Goal: Information Seeking & Learning: Learn about a topic

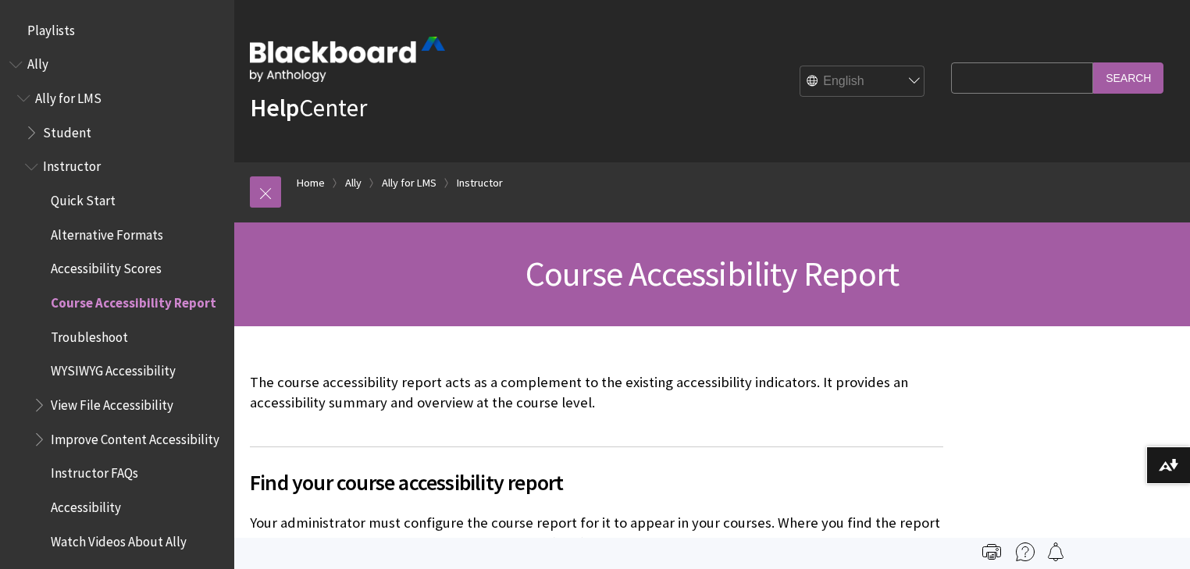
click at [84, 169] on span "Instructor" at bounding box center [72, 164] width 58 height 21
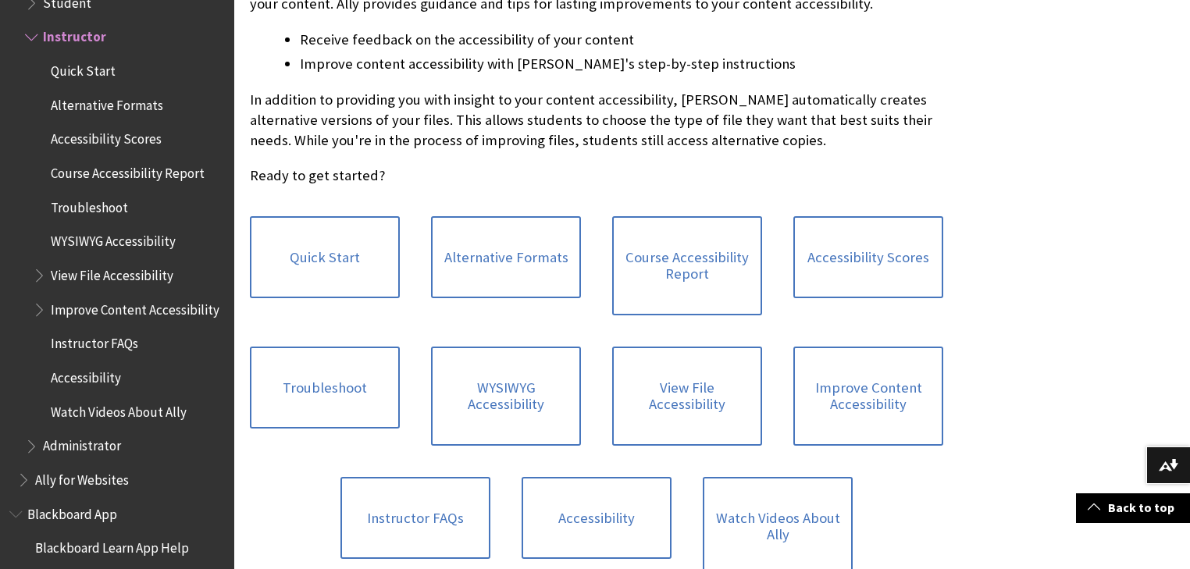
scroll to position [500, 0]
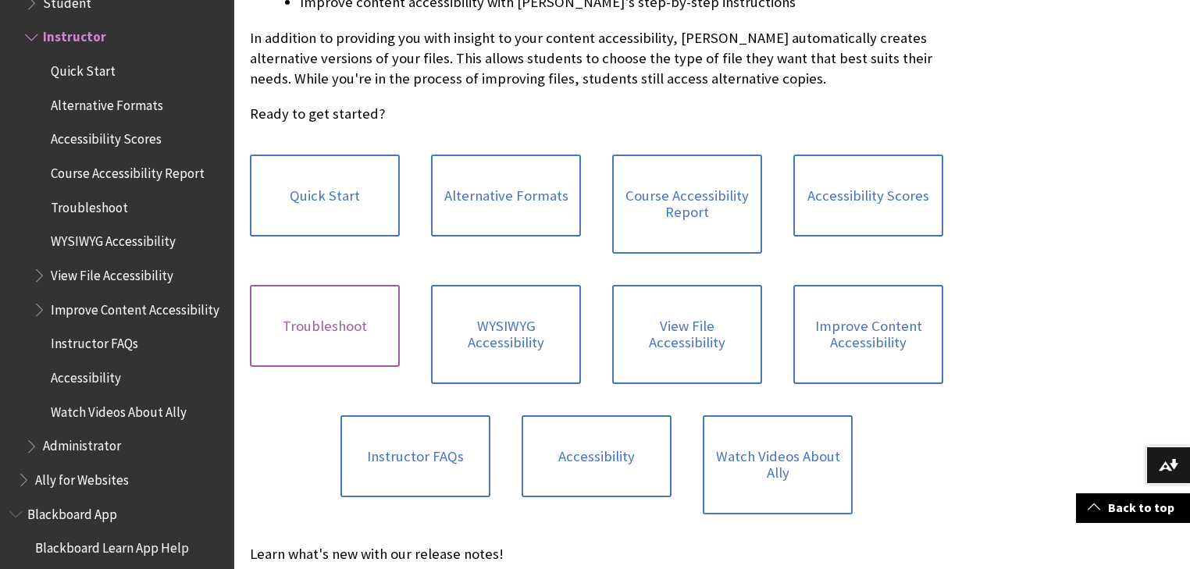
click at [303, 333] on link "Troubleshoot" at bounding box center [325, 326] width 150 height 83
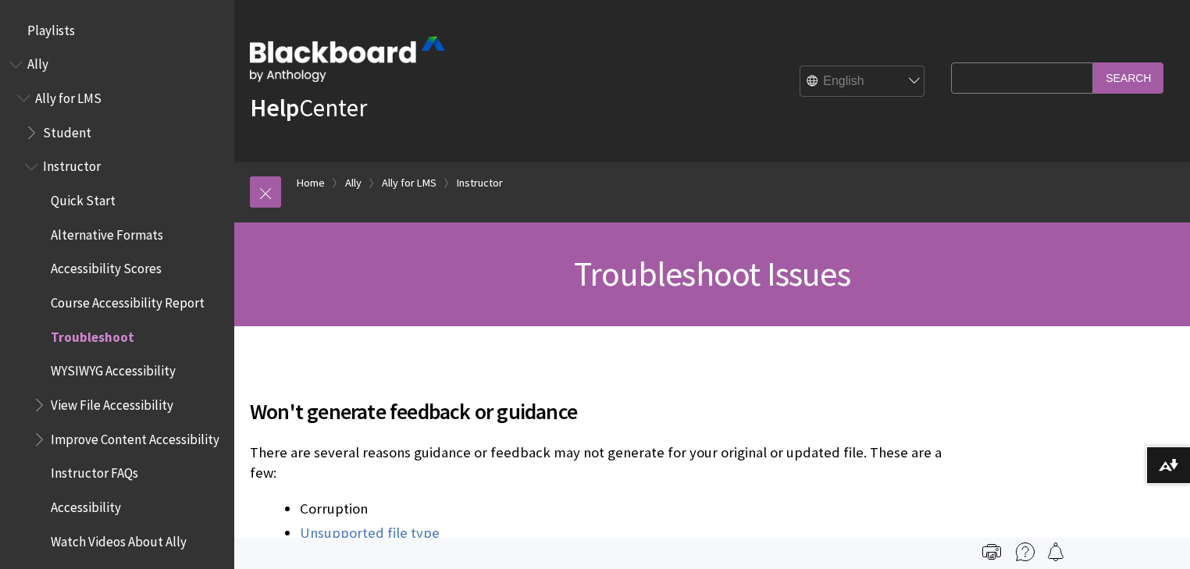
click at [62, 167] on span "Instructor" at bounding box center [72, 164] width 58 height 21
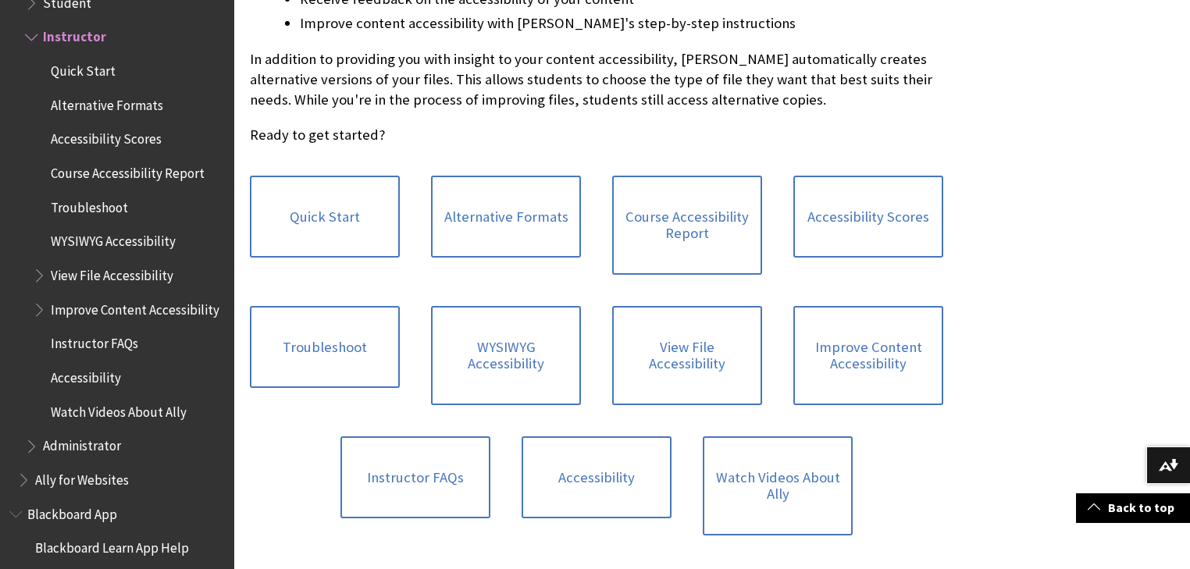
scroll to position [500, 0]
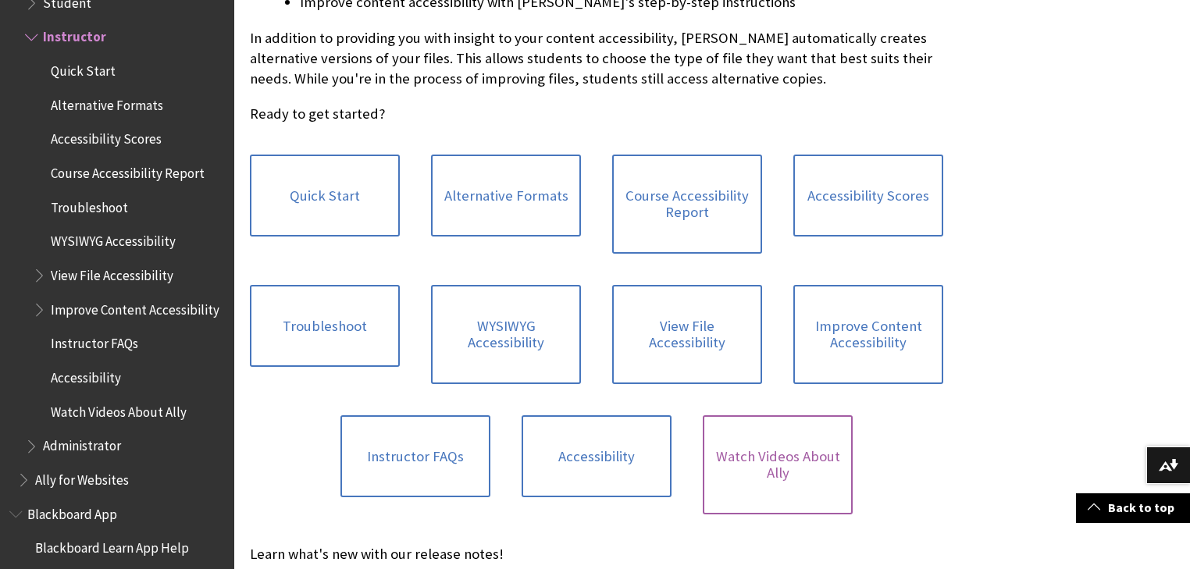
click at [768, 465] on link "Watch Videos About Ally" at bounding box center [778, 464] width 150 height 99
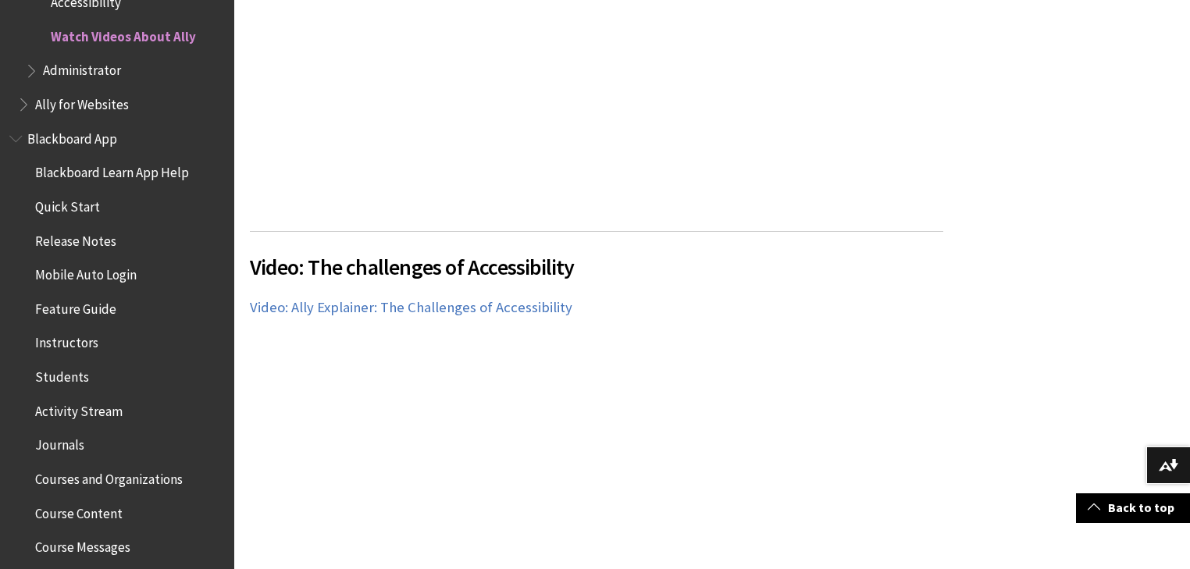
scroll to position [1124, 0]
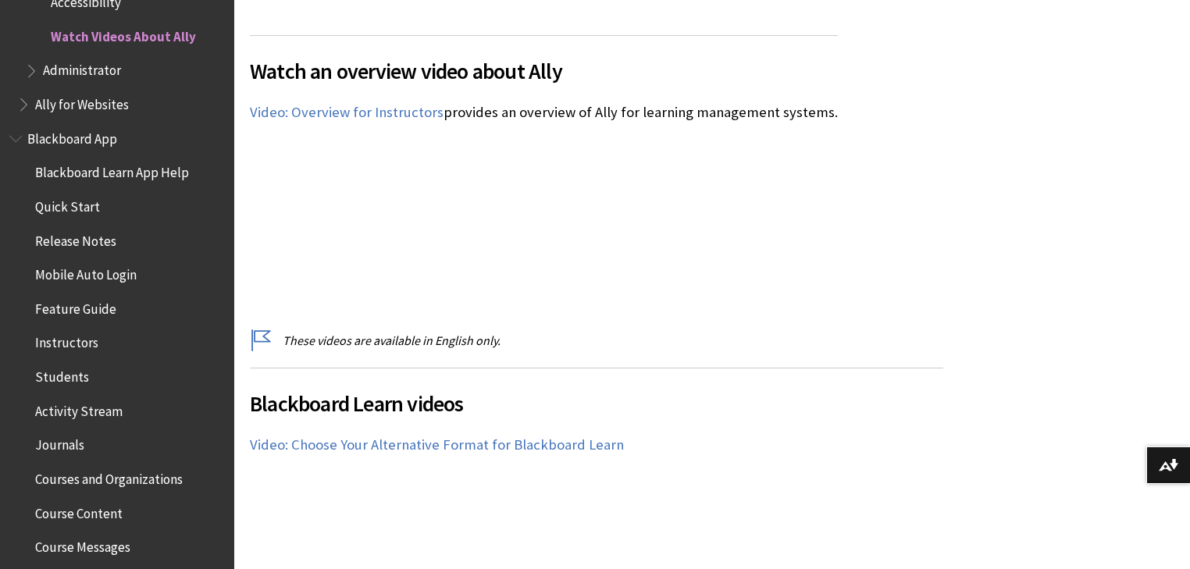
scroll to position [375, 0]
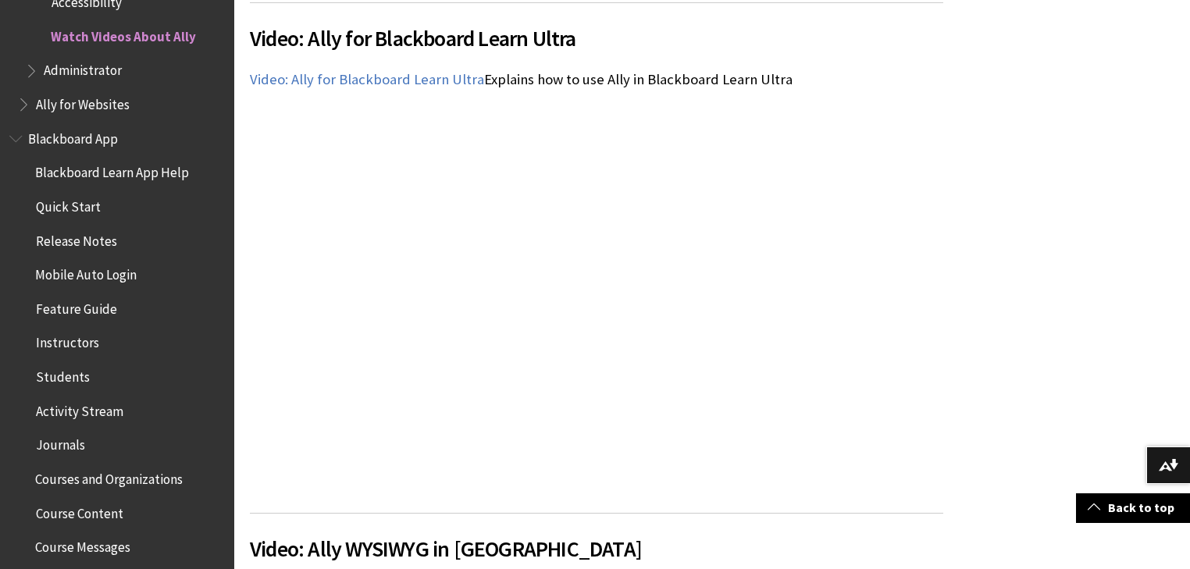
scroll to position [3809, 0]
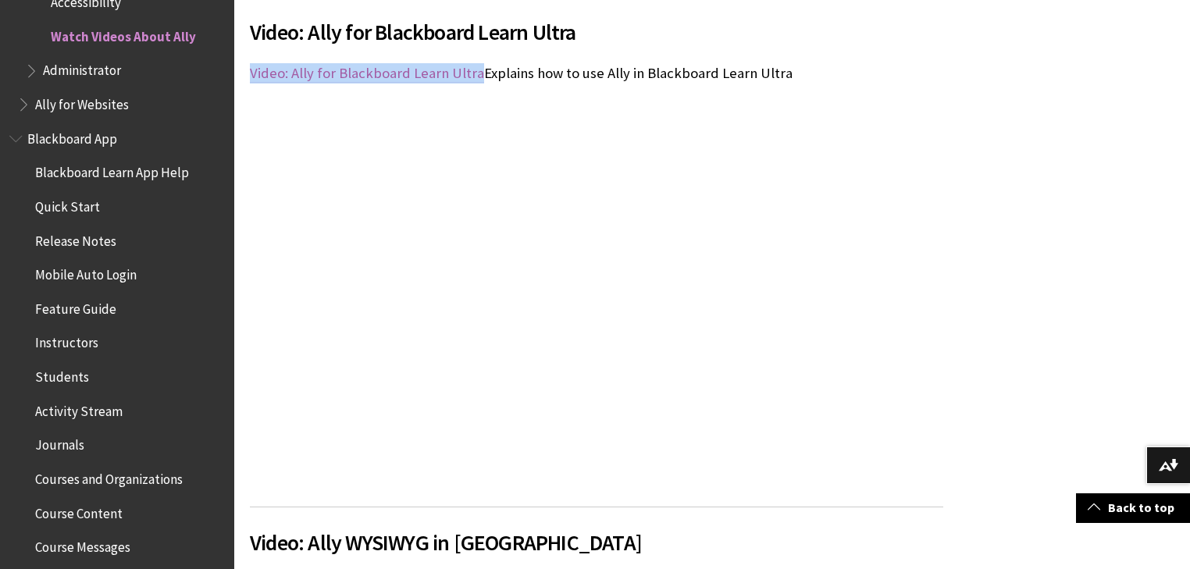
drag, startPoint x: 243, startPoint y: 62, endPoint x: 473, endPoint y: 70, distance: 230.4
copy link "Video: Ally for Blackboard Learn Ultra"
